Goal: Information Seeking & Learning: Find specific fact

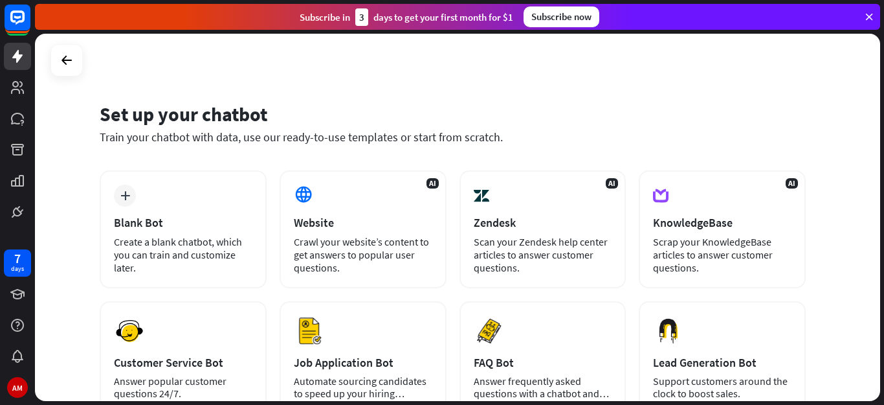
drag, startPoint x: 837, startPoint y: 0, endPoint x: 610, endPoint y: 96, distance: 246.5
click at [610, 96] on div "Set up your chatbot Train your chatbot with data, use our ready-to-use template…" at bounding box center [453, 131] width 706 height 78
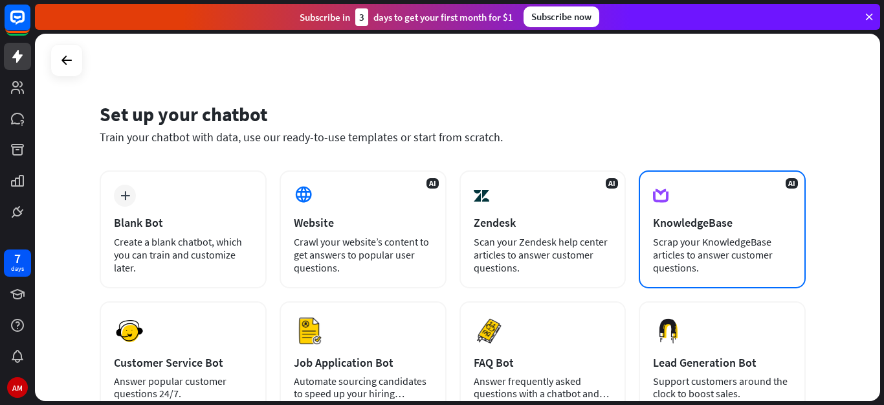
scroll to position [65, 0]
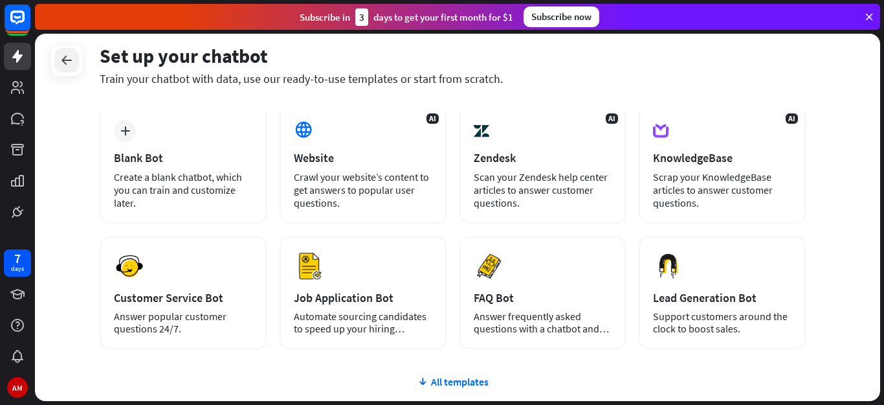
click at [60, 52] on div at bounding box center [66, 60] width 25 height 25
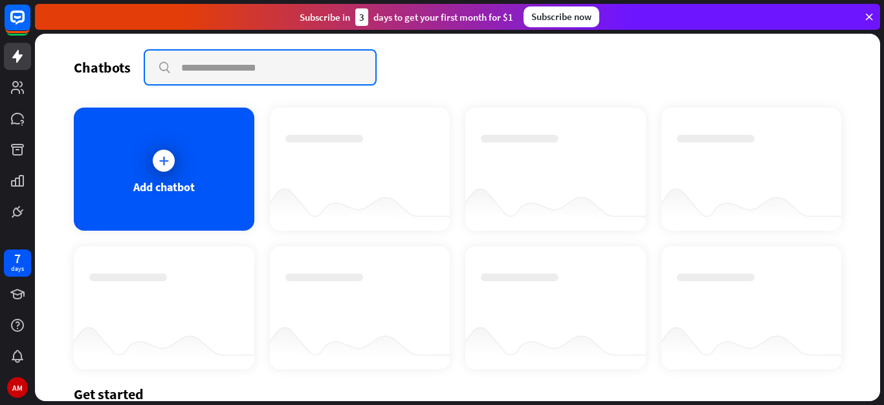
click at [190, 73] on input "text" at bounding box center [260, 67] width 230 height 34
paste input "**********"
type input "**********"
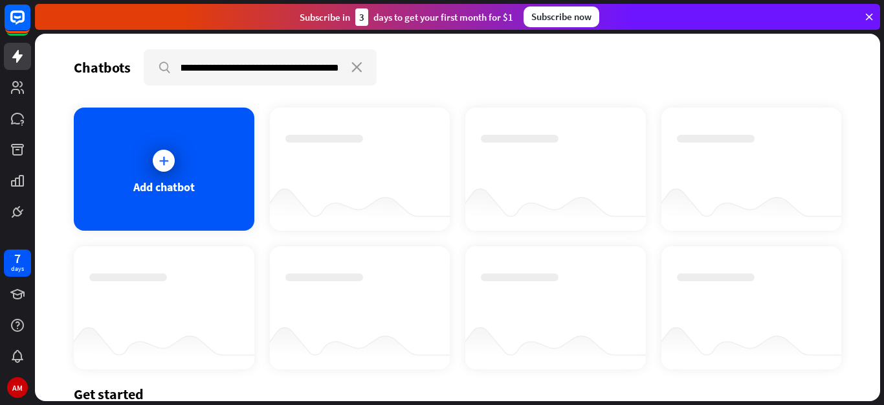
scroll to position [0, 0]
click at [409, 144] on div at bounding box center [360, 157] width 150 height 45
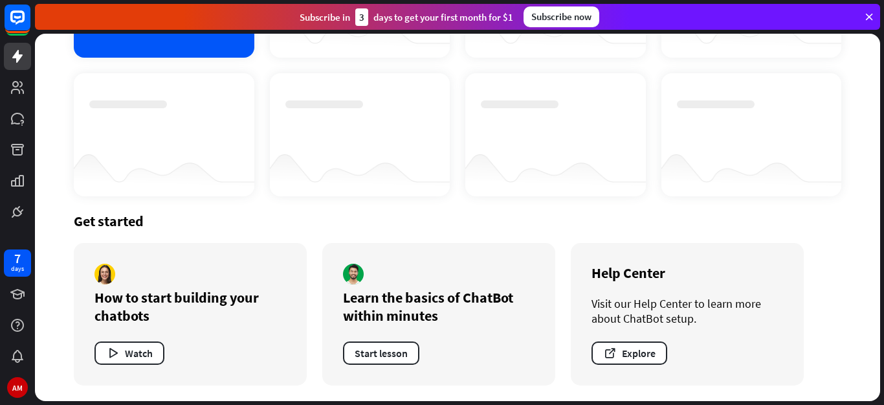
scroll to position [173, 0]
click at [16, 258] on div "7" at bounding box center [17, 258] width 6 height 12
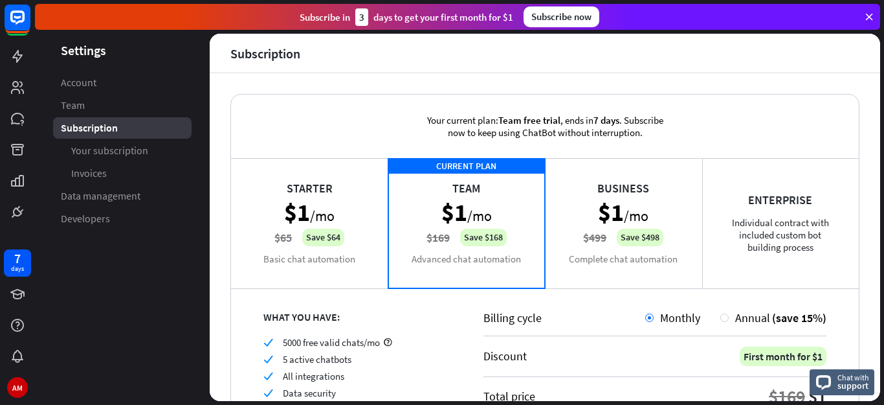
scroll to position [143, 0]
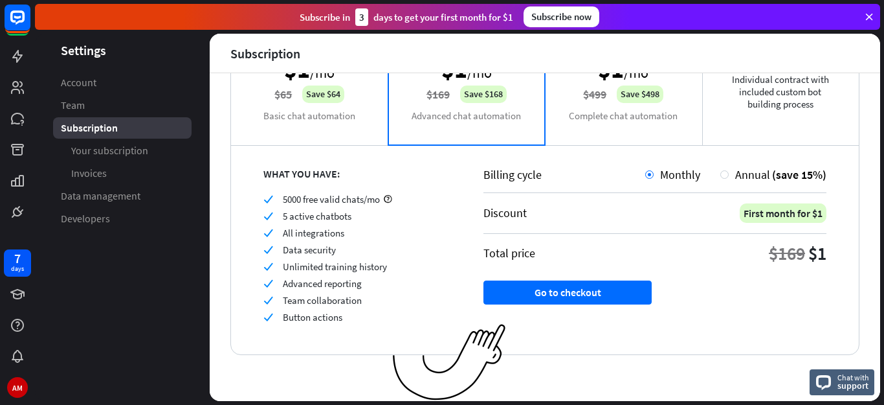
drag, startPoint x: 716, startPoint y: 1, endPoint x: 125, endPoint y: 290, distance: 657.6
click at [125, 290] on aside "Settings Account Team Subscription Your subscription Invoices Data management D…" at bounding box center [122, 217] width 175 height 367
click at [82, 87] on span "Account" at bounding box center [79, 83] width 36 height 14
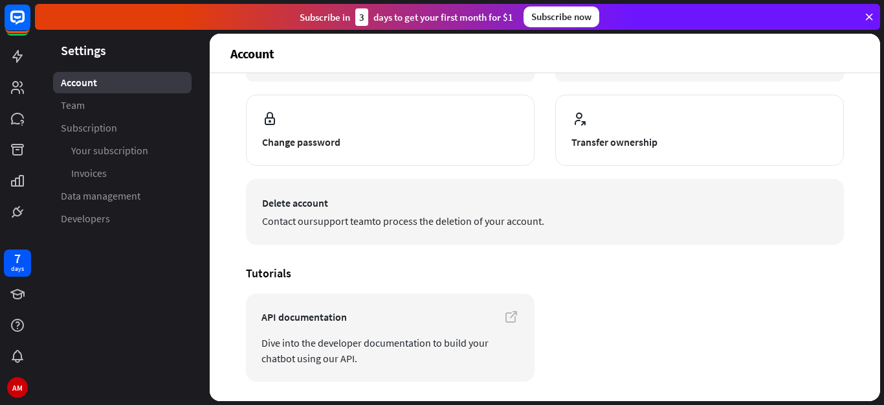
scroll to position [170, 0]
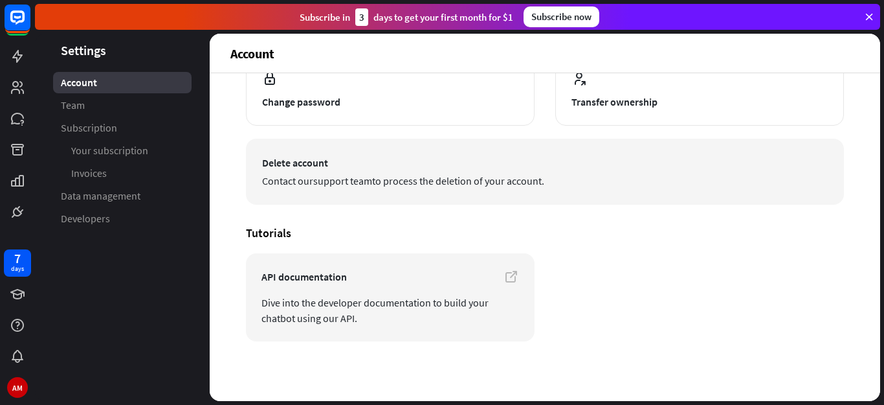
click at [432, 179] on span "Contact our support team to process the deletion of your account." at bounding box center [545, 181] width 566 height 16
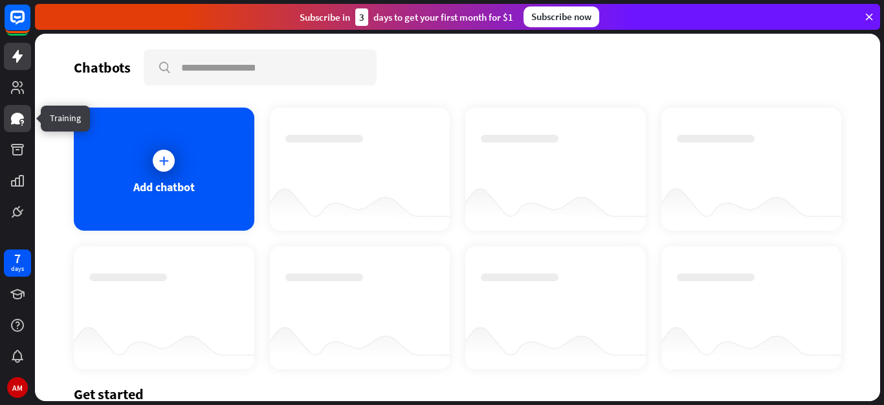
click at [9, 120] on link at bounding box center [17, 118] width 27 height 27
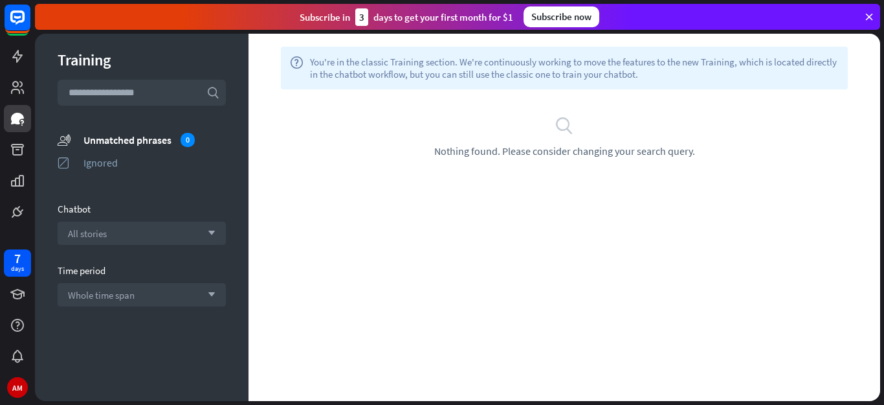
click at [564, 125] on icon "search" at bounding box center [564, 124] width 19 height 19
click at [474, 149] on span "Nothing found. Please consider changing your search query." at bounding box center [564, 150] width 261 height 13
click at [398, 62] on span "You're in the classic Training section. We're continuously working to move the …" at bounding box center [574, 68] width 529 height 25
click at [555, 128] on icon "search" at bounding box center [564, 124] width 19 height 19
click at [528, 153] on span "Nothing found. Please consider changing your search query." at bounding box center [564, 150] width 261 height 13
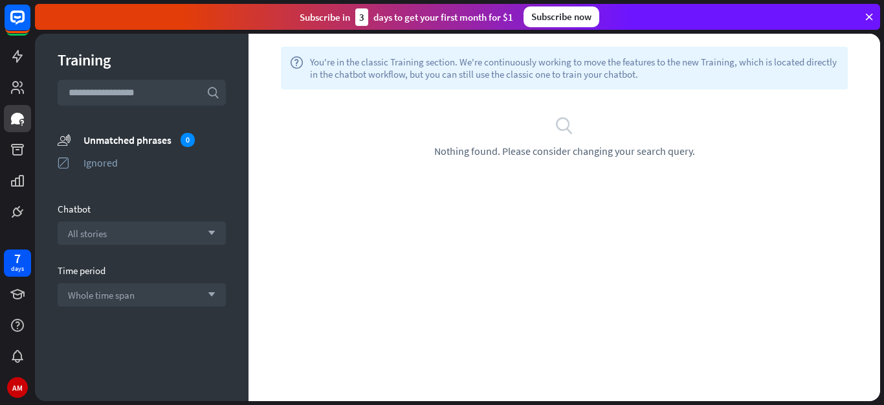
click at [869, 17] on icon at bounding box center [869, 17] width 12 height 12
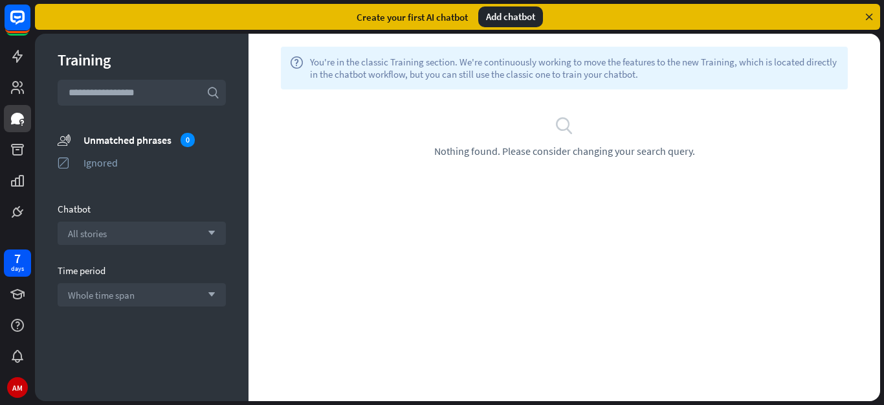
click at [867, 16] on icon at bounding box center [869, 17] width 12 height 12
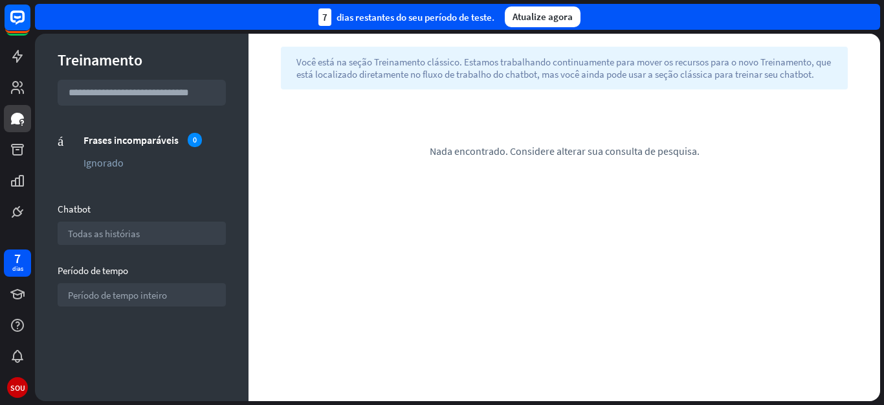
click at [137, 100] on input "text" at bounding box center [142, 93] width 168 height 26
paste input "**********"
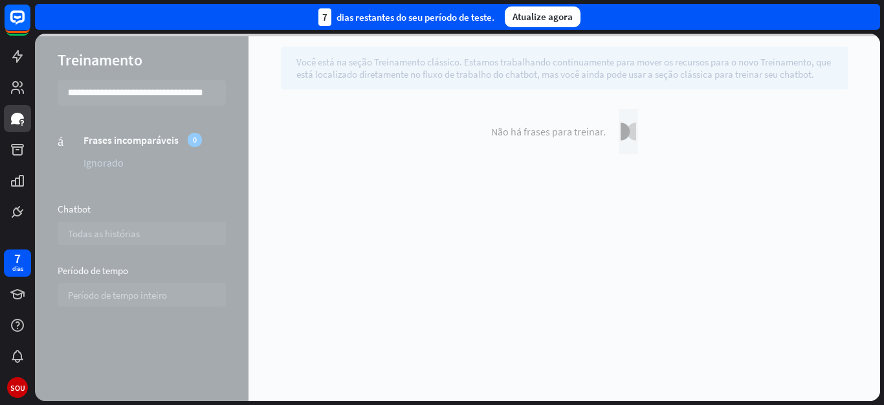
type input "**********"
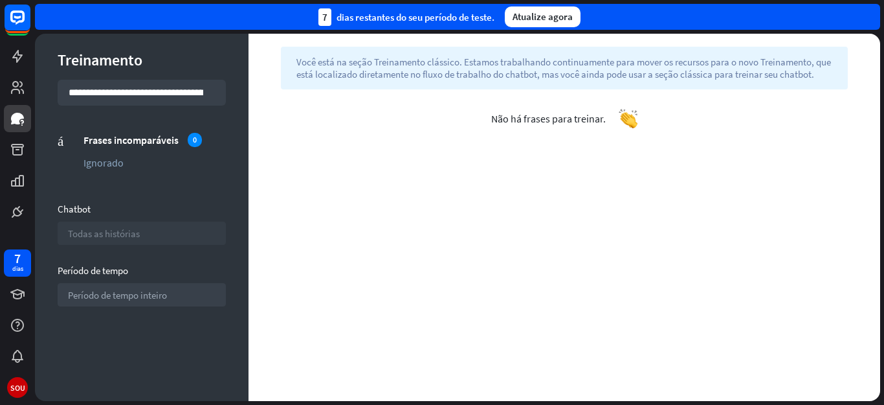
click at [126, 236] on font "Todas as histórias" at bounding box center [104, 233] width 72 height 12
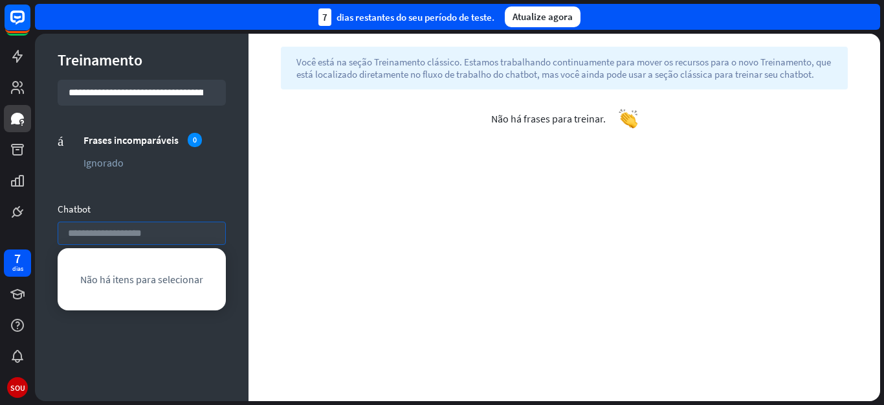
type input "**********"
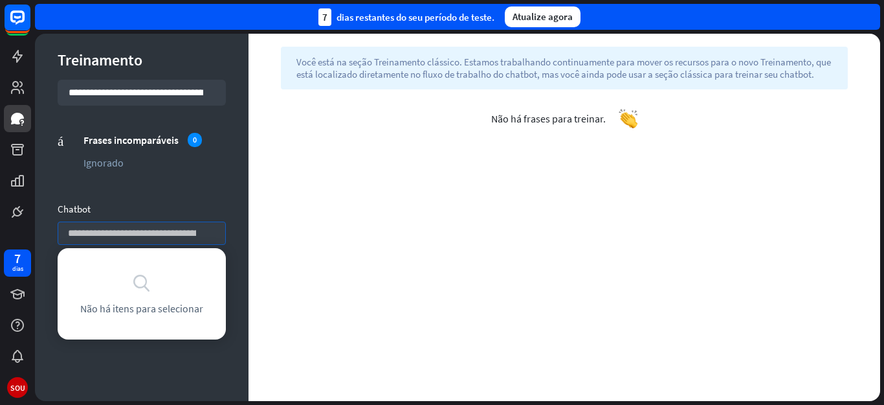
scroll to position [0, 1943]
